Goal: Answer question/provide support: Share knowledge or assist other users

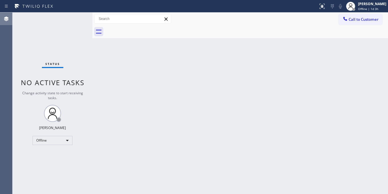
click at [4, 19] on icon at bounding box center [6, 18] width 7 height 7
click at [5, 19] on icon at bounding box center [6, 19] width 5 height 5
click at [7, 6] on icon at bounding box center [6, 6] width 7 height 7
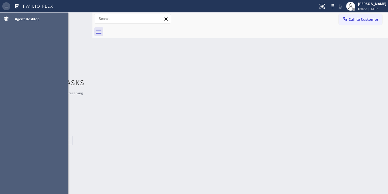
click at [7, 6] on icon at bounding box center [6, 6] width 7 height 7
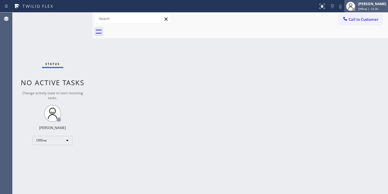
click at [359, 9] on span "Offline | 1d 3h" at bounding box center [368, 9] width 20 height 4
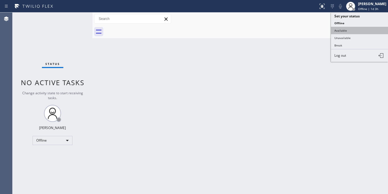
click at [339, 33] on button "Available" at bounding box center [359, 30] width 57 height 7
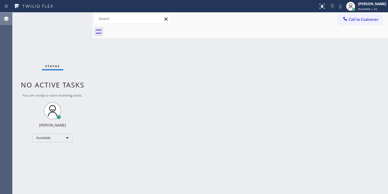
click at [8, 19] on icon at bounding box center [6, 18] width 7 height 7
click at [5, 5] on icon at bounding box center [6, 6] width 7 height 7
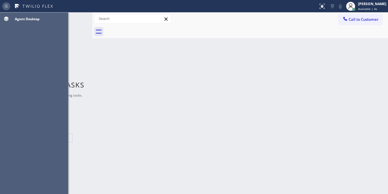
click at [5, 5] on icon at bounding box center [6, 6] width 7 height 7
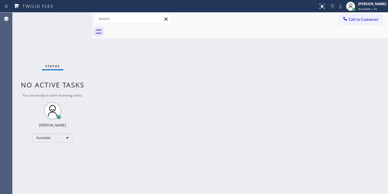
click at [102, 32] on icon at bounding box center [98, 31] width 9 height 9
click at [101, 32] on icon at bounding box center [98, 31] width 9 height 9
click at [169, 18] on div at bounding box center [132, 19] width 77 height 10
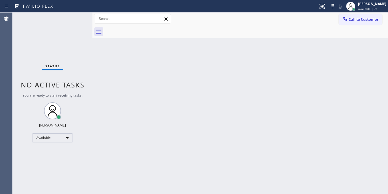
click at [166, 19] on icon at bounding box center [165, 19] width 7 height 7
click at [152, 17] on input "text" at bounding box center [132, 18] width 76 height 9
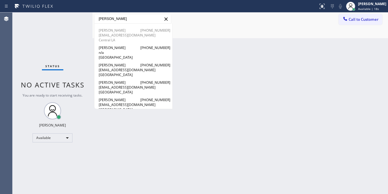
type input "[PERSON_NAME]"
click at [117, 30] on span "[PERSON_NAME]" at bounding box center [113, 30] width 28 height 5
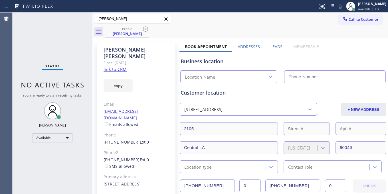
click at [122, 66] on link "link to CRM" at bounding box center [114, 69] width 23 height 6
click at [272, 45] on label "Leads" at bounding box center [276, 46] width 12 height 5
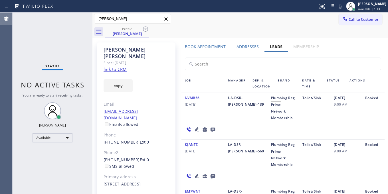
click at [4, 20] on icon at bounding box center [6, 18] width 7 height 7
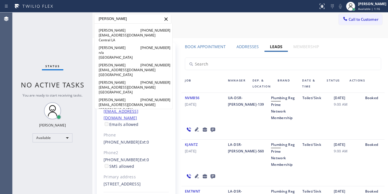
click at [163, 18] on icon at bounding box center [165, 19] width 7 height 7
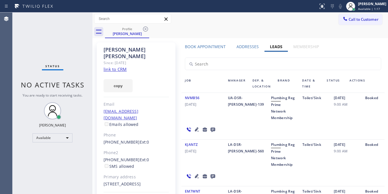
click at [166, 19] on icon at bounding box center [165, 18] width 3 height 3
click at [368, 6] on div "[PERSON_NAME] Available | 1:18" at bounding box center [372, 6] width 31 height 10
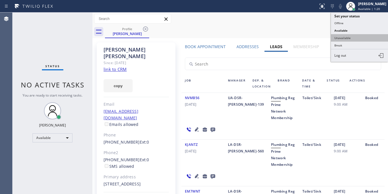
click at [341, 40] on button "Unavailable" at bounding box center [359, 37] width 57 height 7
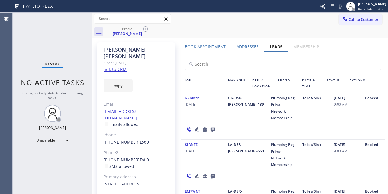
click at [203, 63] on input "text" at bounding box center [283, 64] width 196 height 12
click at [192, 25] on div "[PERSON_NAME] [PHONE_NUMBER] [EMAIL_ADDRESS][DOMAIN_NAME] Central LA [PERSON_NA…" at bounding box center [239, 19] width 295 height 13
click at [129, 19] on input "text" at bounding box center [132, 18] width 76 height 9
click at [166, 20] on icon at bounding box center [165, 19] width 7 height 7
